Goal: Navigation & Orientation: Find specific page/section

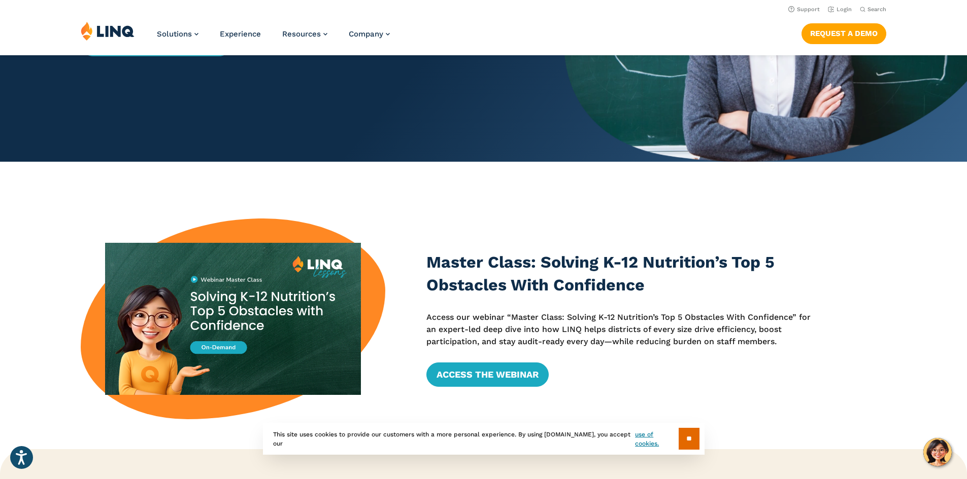
scroll to position [101, 0]
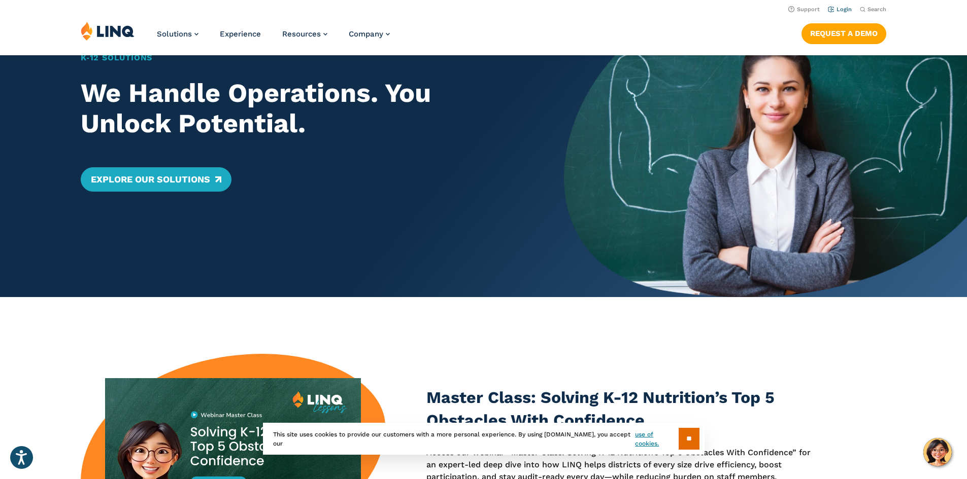
click at [840, 10] on link "Login" at bounding box center [840, 9] width 24 height 7
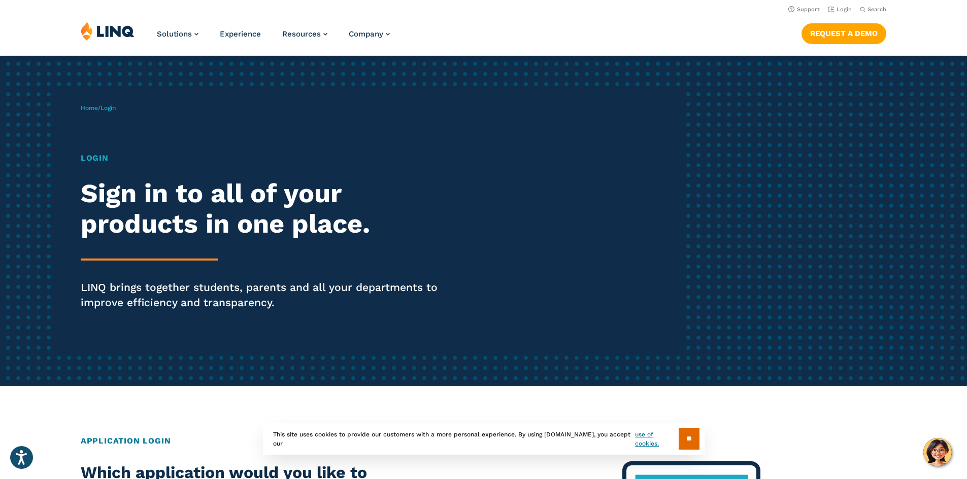
click at [137, 120] on div "Home / Login Login Sign in to all of your products in one place. LINQ brings to…" at bounding box center [383, 221] width 604 height 260
click at [112, 169] on div "Login Sign in to all of your products in one place. LINQ brings together studen…" at bounding box center [267, 245] width 372 height 187
click at [139, 278] on div "Login Sign in to all of your products in one place. LINQ brings together studen…" at bounding box center [267, 245] width 372 height 187
click at [134, 220] on h2 "Sign in to all of your products in one place." at bounding box center [267, 209] width 372 height 61
click at [97, 157] on h1 "Login" at bounding box center [267, 158] width 372 height 12
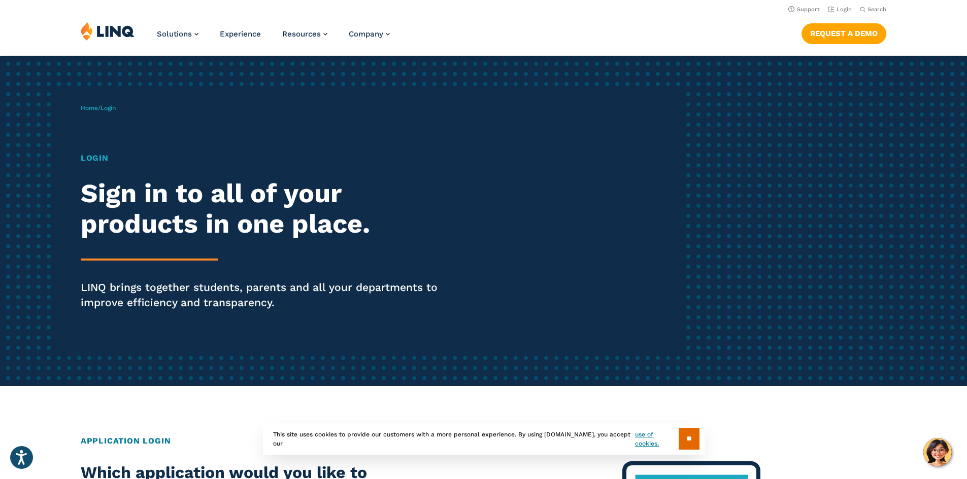
click at [102, 156] on h1 "Login" at bounding box center [267, 158] width 372 height 12
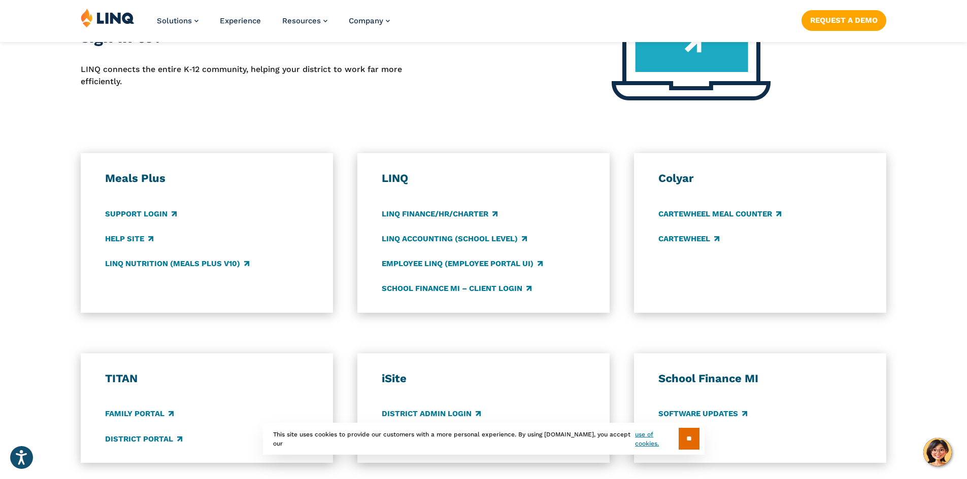
scroll to position [507, 0]
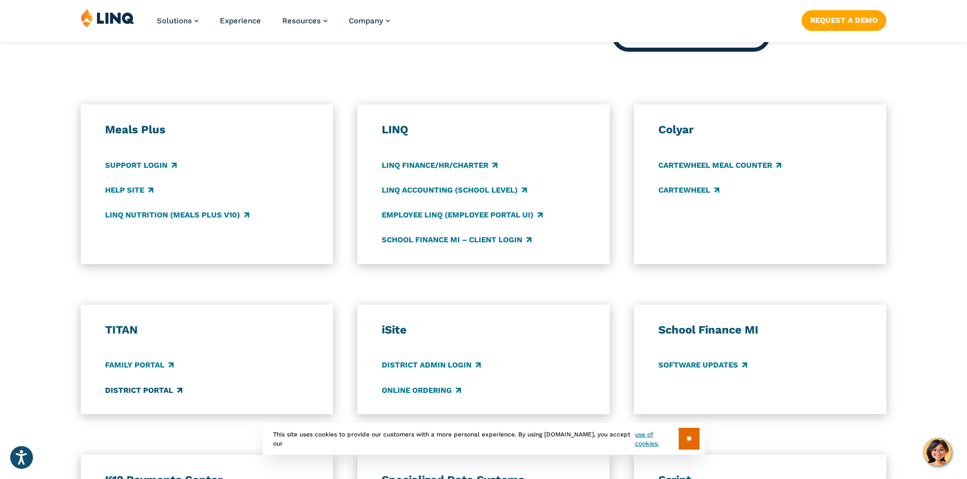
click at [154, 389] on link "District Portal" at bounding box center [143, 390] width 77 height 11
